Goal: Find specific page/section: Find specific page/section

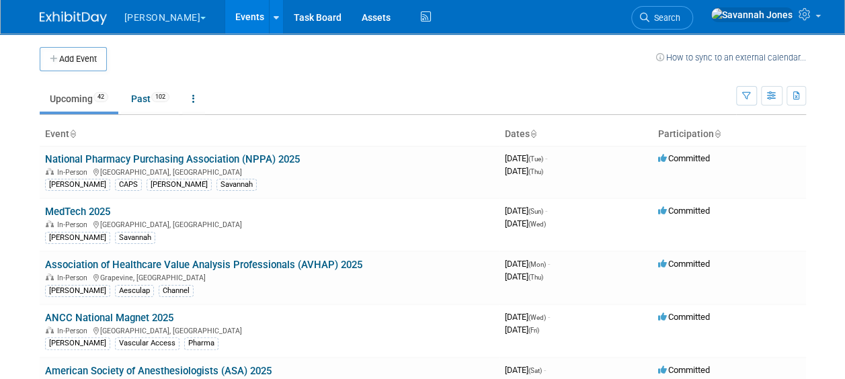
click at [141, 85] on ul "Upcoming 42 Past 102 All Events 144 Past and Upcoming Grouped Annually Events g…" at bounding box center [388, 100] width 697 height 30
click at [152, 108] on link "Past 102" at bounding box center [150, 99] width 58 height 26
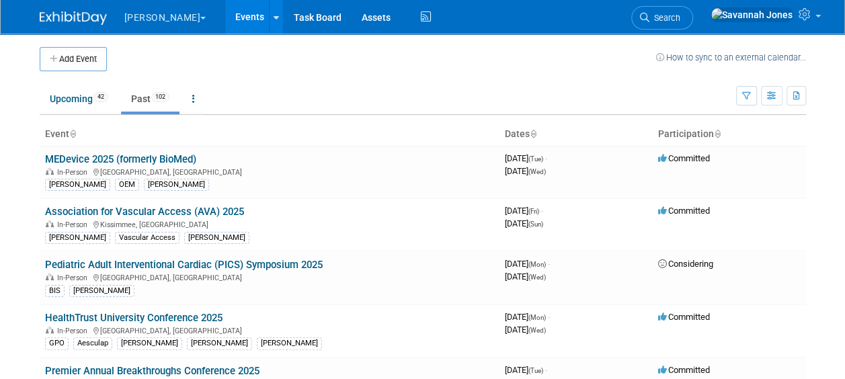
scroll to position [1319, 0]
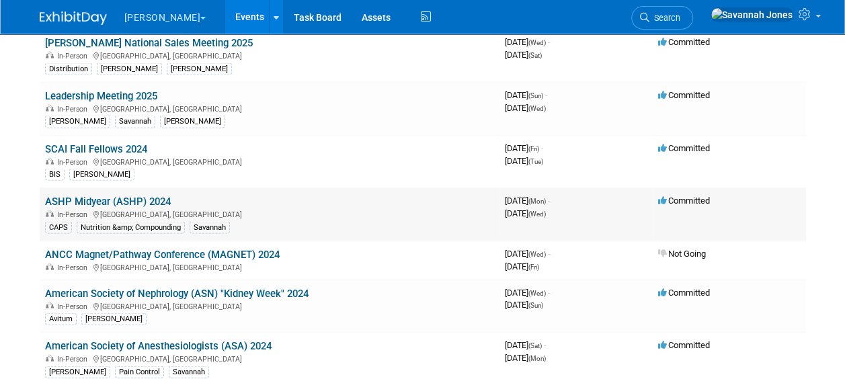
click at [168, 196] on link "ASHP Midyear (ASHP) 2024" at bounding box center [108, 202] width 126 height 12
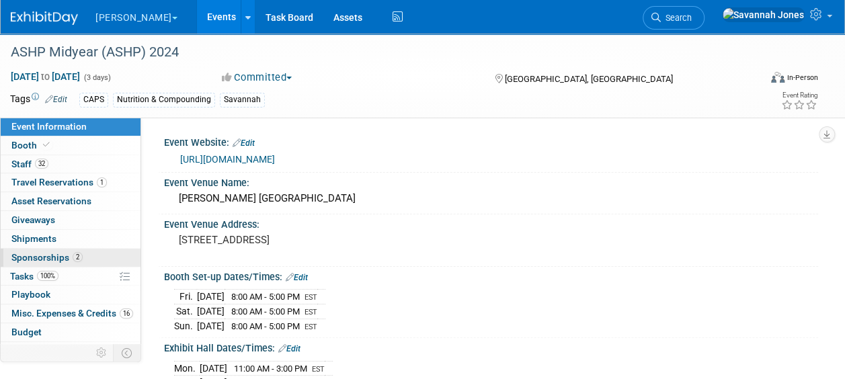
click at [63, 260] on span "Sponsorships 2" at bounding box center [46, 257] width 71 height 11
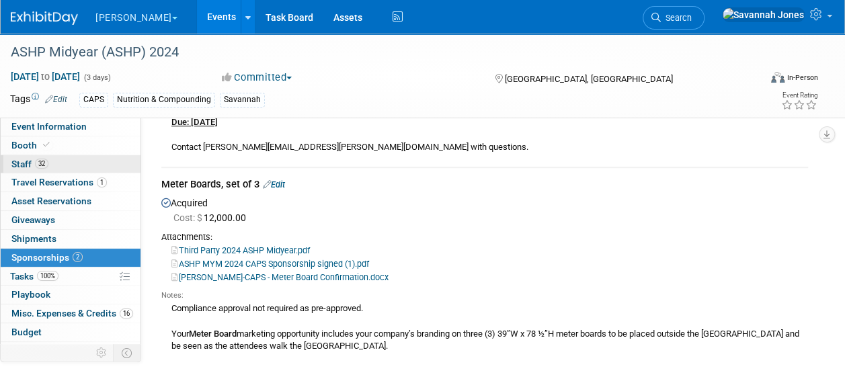
click at [70, 163] on link "32 Staff 32" at bounding box center [71, 164] width 140 height 18
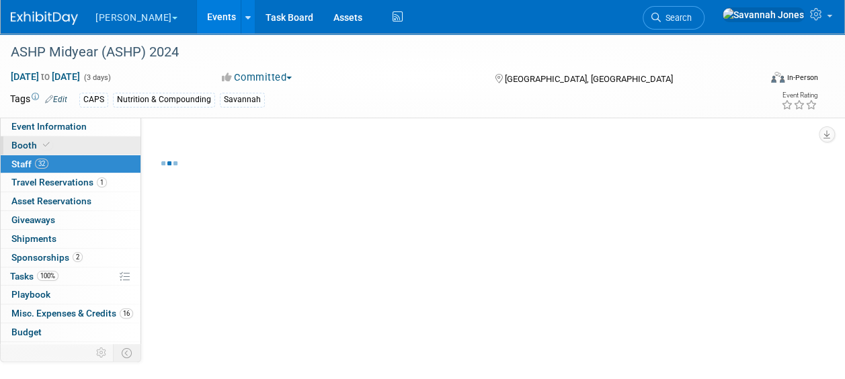
click at [69, 148] on link "Booth" at bounding box center [71, 145] width 140 height 18
